Goal: Task Accomplishment & Management: Use online tool/utility

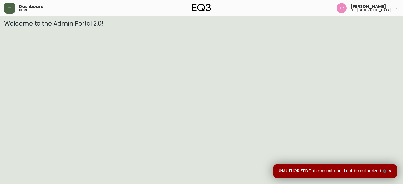
drag, startPoint x: 5, startPoint y: 2, endPoint x: 9, endPoint y: 10, distance: 9.2
click at [5, 2] on div "Dashboard home [PERSON_NAME] eq3 [GEOGRAPHIC_DATA]" at bounding box center [201, 8] width 395 height 16
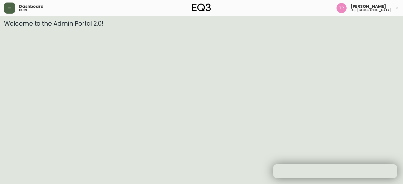
click at [9, 9] on icon "button" at bounding box center [10, 8] width 4 height 4
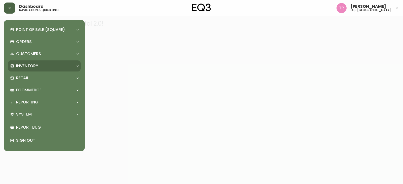
click at [31, 62] on div "Inventory" at bounding box center [44, 65] width 72 height 11
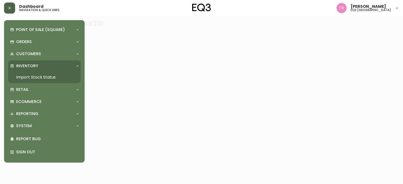
click at [35, 77] on link "Import Stock Status" at bounding box center [44, 77] width 72 height 12
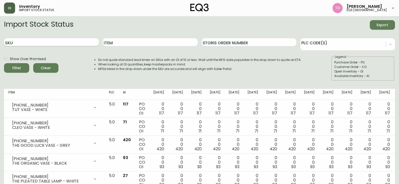
click at [67, 43] on input "SKU" at bounding box center [51, 42] width 95 height 8
paste input "3190-195-"
type input "[PHONE_NUMBER]"
click at [4, 63] on button "Filter" at bounding box center [16, 68] width 25 height 10
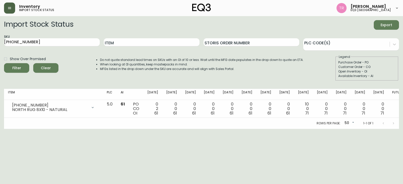
click at [239, 34] on div "Storis Order Number" at bounding box center [251, 42] width 96 height 16
click at [77, 80] on div "Show Over Promised Filter Clear Do not quote standard lead times on SKUs with a…" at bounding box center [201, 68] width 395 height 26
drag, startPoint x: 20, startPoint y: 51, endPoint x: 58, endPoint y: 4, distance: 59.6
click at [20, 51] on form "Import Stock Status Export SKU [PHONE_NUMBER] Item Storis Order Number PLC Code…" at bounding box center [201, 50] width 395 height 61
